Goal: Navigation & Orientation: Find specific page/section

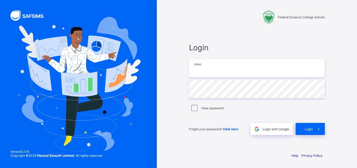
type input "**********"
click at [210, 108] on label "View password" at bounding box center [212, 108] width 22 height 4
click at [307, 122] on div "Forgot your password? Click here Login with Google Login" at bounding box center [257, 125] width 136 height 17
click at [313, 127] on span at bounding box center [319, 129] width 12 height 12
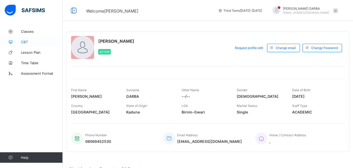
click at [25, 38] on link "CBT" at bounding box center [31, 42] width 63 height 10
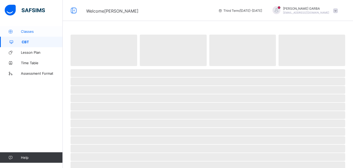
click at [27, 32] on span "Classes" at bounding box center [42, 31] width 42 height 4
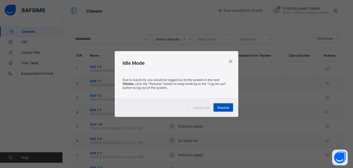
click at [223, 106] on span "Resume" at bounding box center [224, 107] width 12 height 4
click at [230, 59] on div "×" at bounding box center [230, 60] width 5 height 9
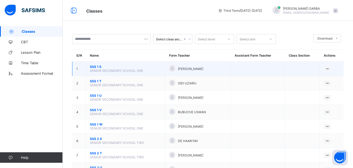
click at [94, 65] on span "SSS 1 S" at bounding box center [125, 67] width 71 height 4
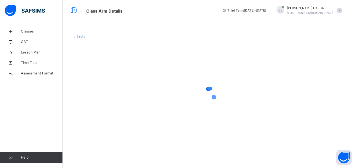
click at [76, 37] on icon at bounding box center [74, 36] width 4 height 4
click at [79, 36] on link "Back" at bounding box center [81, 36] width 8 height 4
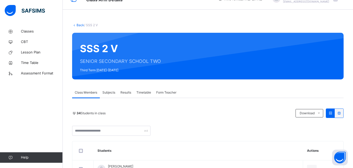
scroll to position [1, 0]
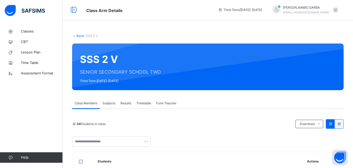
click at [77, 38] on div "Back / SSS 2 V" at bounding box center [208, 35] width 272 height 5
click at [78, 36] on link "Back" at bounding box center [81, 36] width 8 height 4
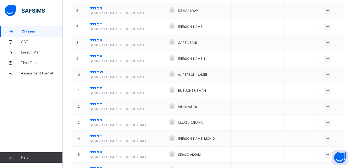
scroll to position [146, 0]
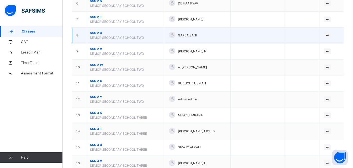
click at [94, 31] on span "SSS 2 U" at bounding box center [125, 33] width 71 height 5
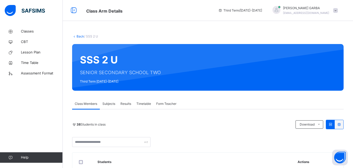
click at [78, 35] on link "Back" at bounding box center [81, 36] width 8 height 4
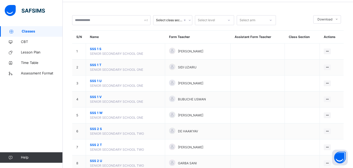
scroll to position [10, 0]
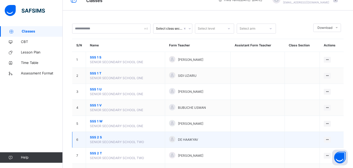
click at [100, 136] on span "SSS 2 S" at bounding box center [125, 137] width 71 height 5
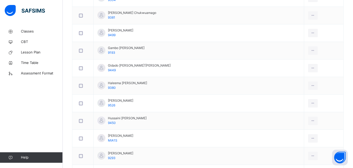
scroll to position [429, 0]
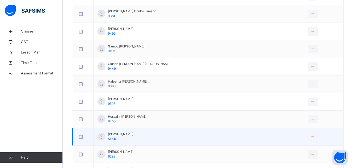
click at [115, 138] on span "MIA1S" at bounding box center [112, 139] width 9 height 4
click at [101, 135] on div at bounding box center [102, 136] width 8 height 8
click at [311, 136] on icon at bounding box center [313, 136] width 4 height 5
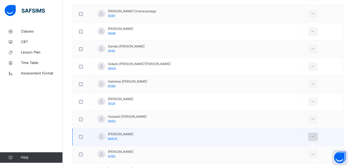
click at [311, 136] on icon at bounding box center [313, 136] width 4 height 5
click at [308, 136] on div at bounding box center [313, 136] width 10 height 8
click at [311, 136] on icon at bounding box center [313, 136] width 4 height 5
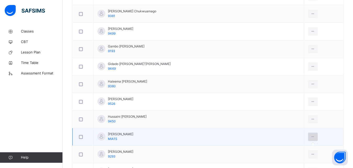
click at [311, 136] on icon at bounding box center [313, 136] width 4 height 5
click at [107, 137] on div "[PERSON_NAME] MIA1S" at bounding box center [116, 136] width 36 height 9
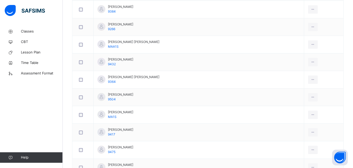
scroll to position [94, 0]
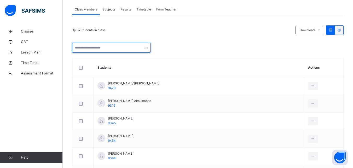
click at [95, 47] on input "text" at bounding box center [111, 48] width 78 height 10
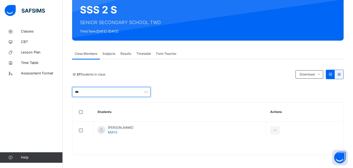
type input "***"
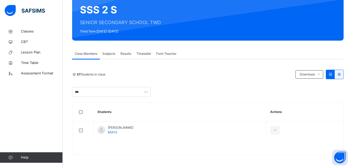
click at [75, 36] on div "SSS 2 S SENIOR SECONDARY SCHOOL TWO Third Term [DATE]-[DATE]" at bounding box center [208, 17] width 272 height 47
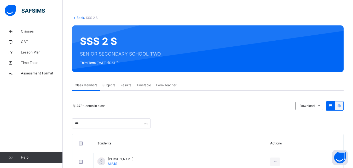
scroll to position [8, 0]
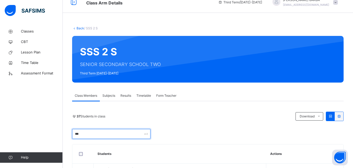
click at [123, 136] on input "***" at bounding box center [111, 134] width 78 height 10
drag, startPoint x: 123, startPoint y: 136, endPoint x: 67, endPoint y: 132, distance: 55.6
click at [67, 132] on div "Back / SSS 2 S SSS 2 S SENIOR SECONDARY SCHOOL TWO Third Term [DATE]-[DATE] Cla…" at bounding box center [208, 113] width 291 height 191
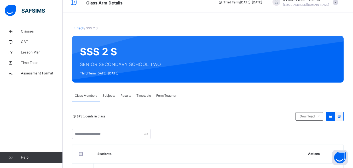
click at [80, 30] on link "Back" at bounding box center [81, 28] width 8 height 4
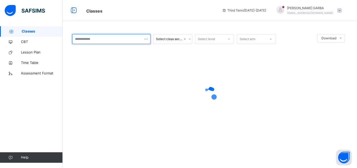
click at [96, 40] on input "text" at bounding box center [111, 39] width 78 height 10
type input "*****"
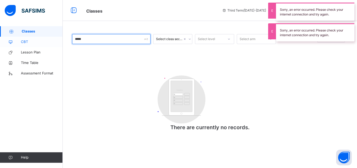
drag, startPoint x: 100, startPoint y: 42, endPoint x: 42, endPoint y: 39, distance: 58.4
click at [42, 39] on div "Classes Third Term / [DATE]-[DATE] [PERSON_NAME] [PERSON_NAME][EMAIL_ADDRESS][D…" at bounding box center [178, 84] width 357 height 168
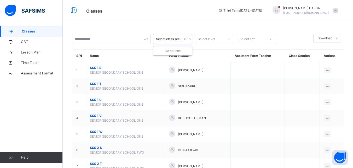
click at [169, 37] on div "Select class section" at bounding box center [169, 39] width 27 height 5
click at [204, 41] on div "Select level" at bounding box center [206, 39] width 17 height 10
click at [203, 39] on div "Select level" at bounding box center [206, 39] width 17 height 10
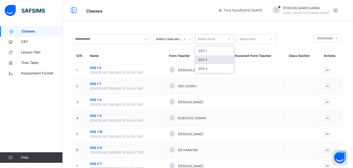
click at [202, 56] on div "SSS 2" at bounding box center [214, 59] width 39 height 9
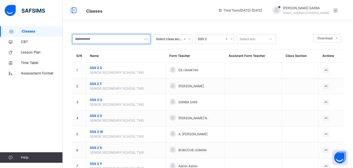
click at [117, 38] on input "text" at bounding box center [111, 39] width 78 height 10
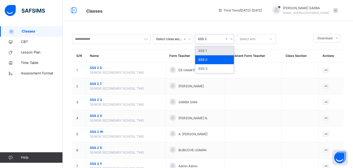
click at [208, 39] on div "SSS 2" at bounding box center [211, 39] width 27 height 5
click at [205, 51] on div "SSS 1" at bounding box center [214, 50] width 39 height 9
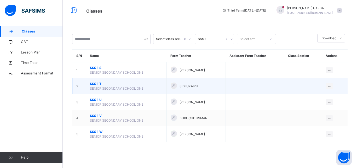
click at [117, 84] on span "SSS 1 T" at bounding box center [126, 83] width 73 height 5
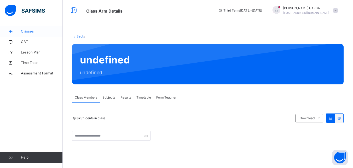
click at [36, 30] on span "Classes" at bounding box center [42, 31] width 42 height 5
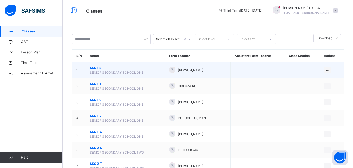
click at [268, 67] on td at bounding box center [258, 70] width 54 height 16
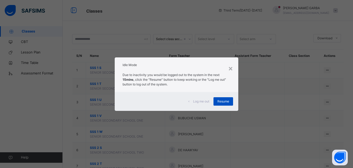
click at [224, 103] on span "Resume" at bounding box center [224, 101] width 12 height 5
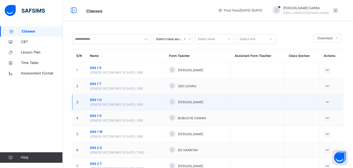
click at [219, 103] on div "[PERSON_NAME]" at bounding box center [198, 102] width 58 height 8
